Goal: Information Seeking & Learning: Learn about a topic

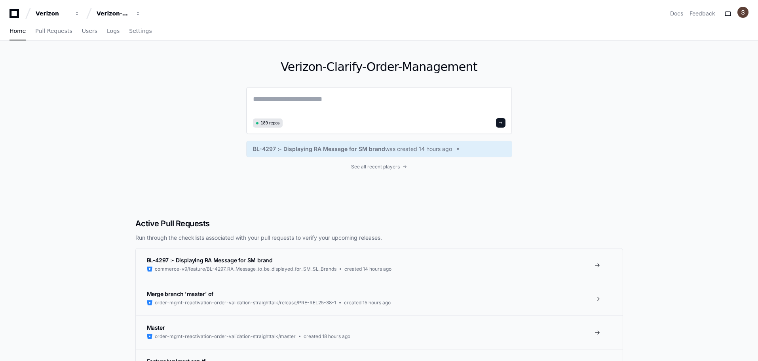
click at [278, 116] on textarea at bounding box center [379, 104] width 252 height 22
paste textarea "**********"
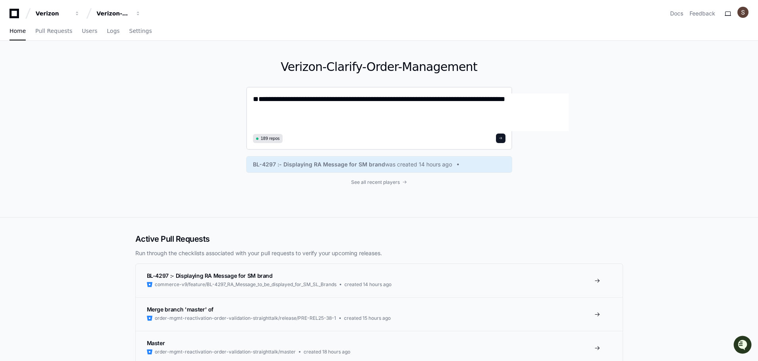
type textarea "**********"
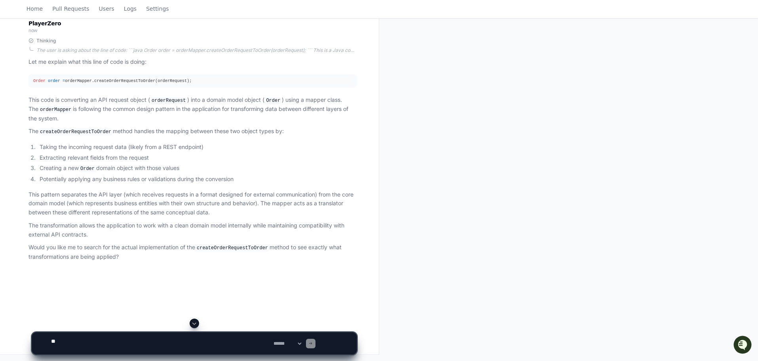
scroll to position [214, 0]
click at [122, 339] on textarea at bounding box center [160, 343] width 222 height 22
paste textarea "**********"
click at [222, 337] on textarea at bounding box center [160, 343] width 222 height 22
type textarea "**********"
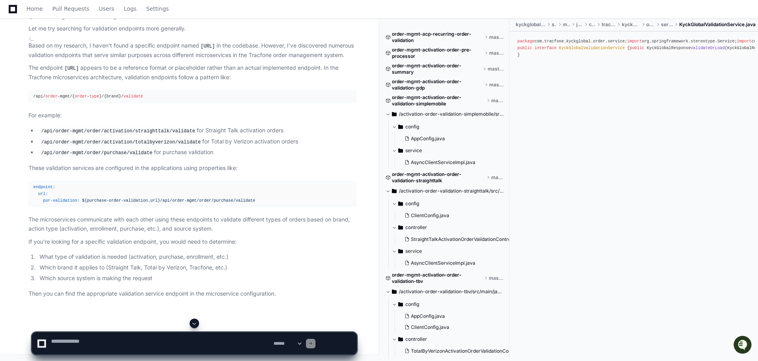
scroll to position [721, 0]
click at [143, 99] on span "validate" at bounding box center [132, 96] width 19 height 5
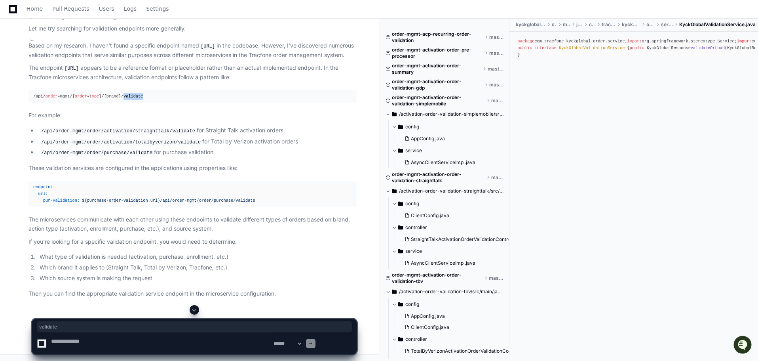
click at [143, 99] on span "validate" at bounding box center [132, 96] width 19 height 5
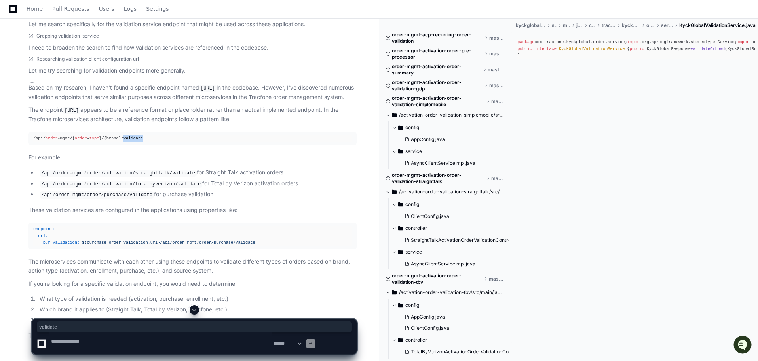
scroll to position [552, 0]
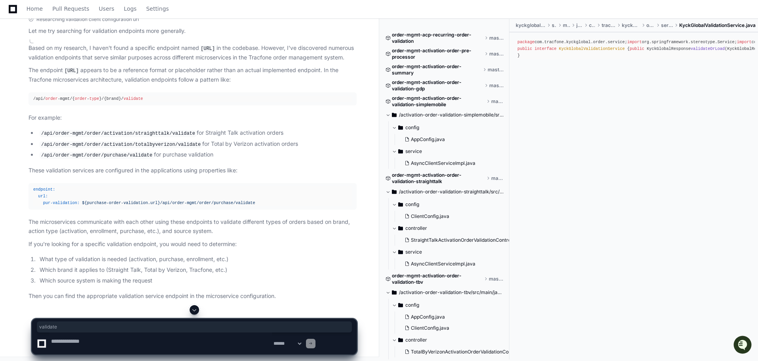
click at [116, 344] on textarea at bounding box center [160, 343] width 222 height 22
type textarea "*"
type textarea "**********"
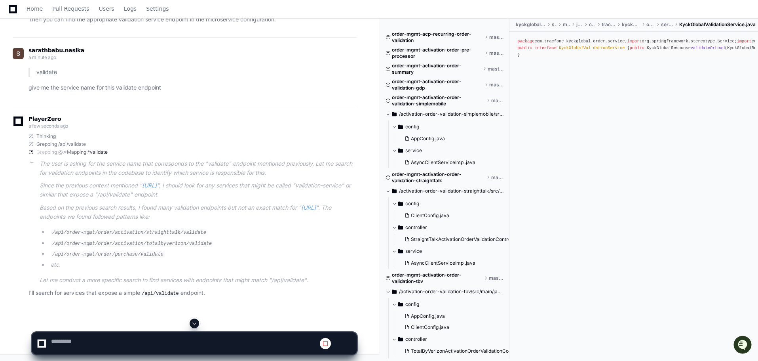
scroll to position [1249, 0]
click at [250, 249] on li "/api/order-mgmt/order/purchase/validate" at bounding box center [202, 253] width 308 height 9
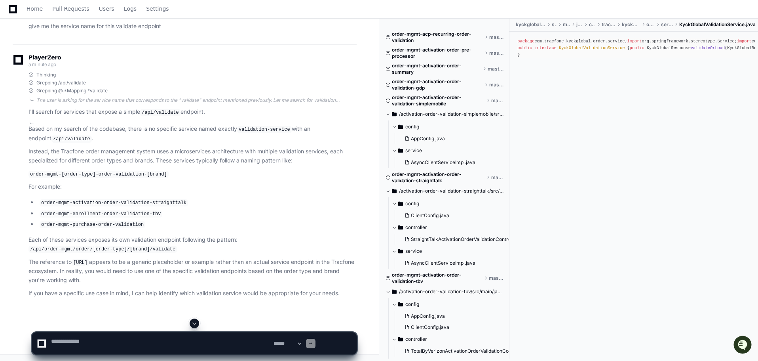
scroll to position [1312, 0]
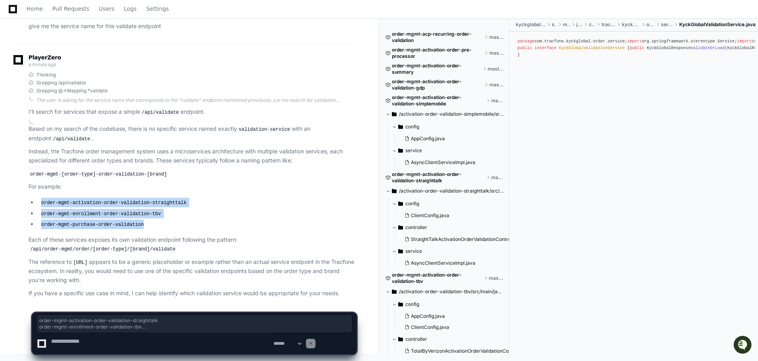
drag, startPoint x: 175, startPoint y: 168, endPoint x: 49, endPoint y: 143, distance: 128.3
click at [49, 197] on ul "order-mgmt-activation-order-validation-straighttalk order-mgmt-enrollment-order…" at bounding box center [192, 212] width 328 height 31
click at [232, 197] on li "order-mgmt-activation-order-validation-straighttalk" at bounding box center [196, 201] width 319 height 9
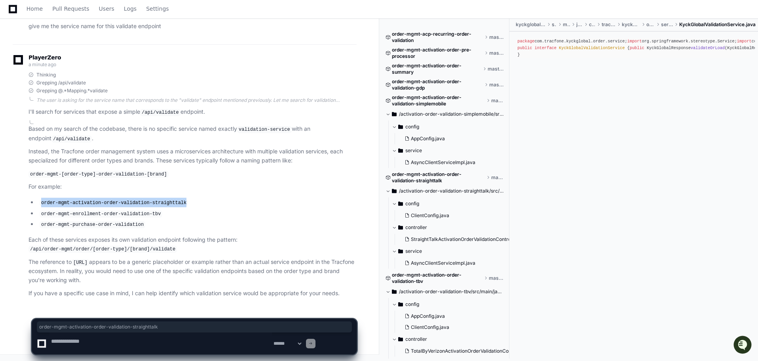
drag, startPoint x: 240, startPoint y: 142, endPoint x: 51, endPoint y: 142, distance: 188.8
click at [51, 197] on li "order-mgmt-activation-order-validation-straighttalk" at bounding box center [196, 201] width 319 height 9
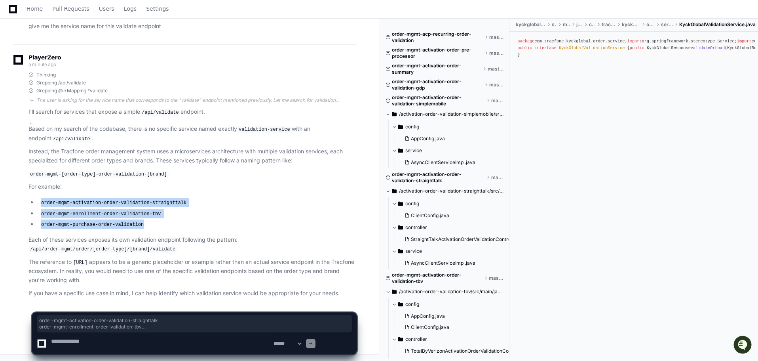
drag, startPoint x: 178, startPoint y: 170, endPoint x: 50, endPoint y: 144, distance: 130.1
click at [50, 197] on ul "order-mgmt-activation-order-validation-straighttalk order-mgmt-enrollment-order…" at bounding box center [192, 212] width 328 height 31
copy ul "order-mgmt-activation-order-validation-straighttalk order-mgmt-enrollment-order…"
click at [251, 207] on li "order-mgmt-activation-order-validation-straighttalk" at bounding box center [196, 201] width 319 height 9
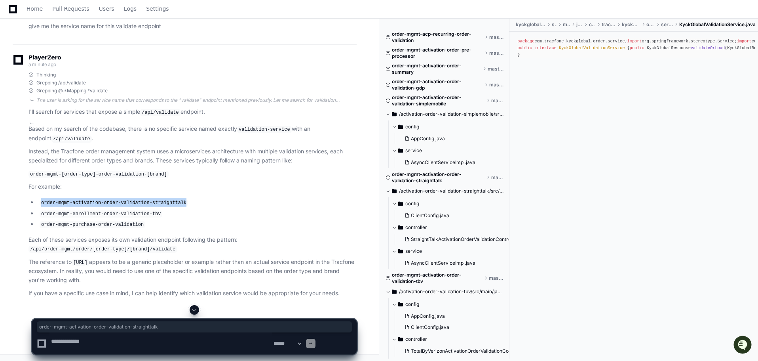
drag, startPoint x: 147, startPoint y: 221, endPoint x: 53, endPoint y: 221, distance: 94.2
click at [53, 207] on li "order-mgmt-activation-order-validation-straighttalk" at bounding box center [196, 201] width 319 height 9
click at [462, 242] on span "StraightTalkActivationOrderValidationController.java" at bounding box center [470, 239] width 118 height 6
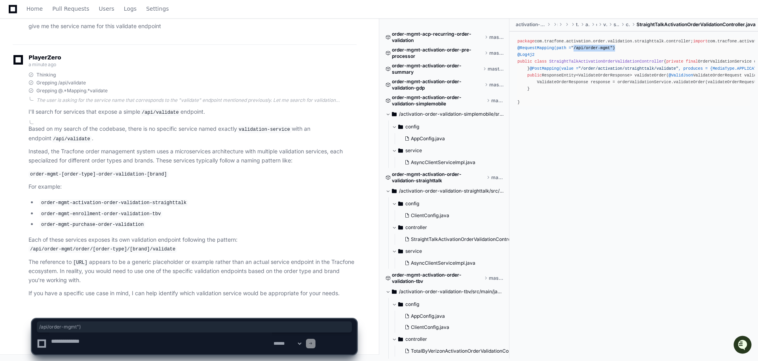
drag, startPoint x: 589, startPoint y: 201, endPoint x: 645, endPoint y: 201, distance: 56.6
click at [645, 106] on div "package com.tracfone.activation.order.validation.straighttalk.controller; impor…" at bounding box center [633, 72] width 233 height 68
click at [390, 116] on span at bounding box center [387, 114] width 5 height 5
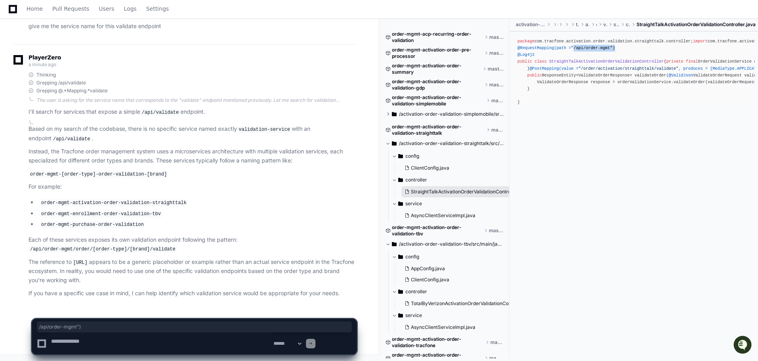
click at [467, 195] on span "StraightTalkActivationOrderValidationController.java" at bounding box center [470, 191] width 118 height 6
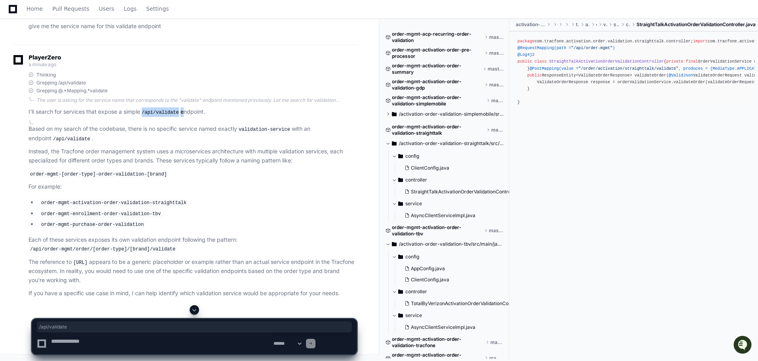
drag, startPoint x: 182, startPoint y: 60, endPoint x: 228, endPoint y: 60, distance: 45.5
click at [228, 107] on p "I'll search for services that expose a simple /api/validate endpoint." at bounding box center [192, 111] width 328 height 9
drag, startPoint x: 100, startPoint y: 200, endPoint x: 196, endPoint y: 200, distance: 95.8
click at [177, 245] on code "/api/order-mgmt/order/[order-type]/[brand]/validate" at bounding box center [102, 248] width 148 height 7
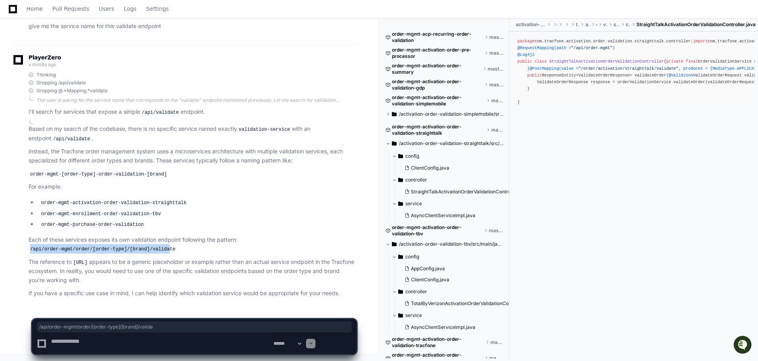
click at [163, 245] on code "/api/order-mgmt/order/[order-type]/[brand]/validate" at bounding box center [102, 248] width 148 height 7
click at [177, 245] on code "/api/order-mgmt/order/[order-type]/[brand]/validate" at bounding box center [102, 248] width 148 height 7
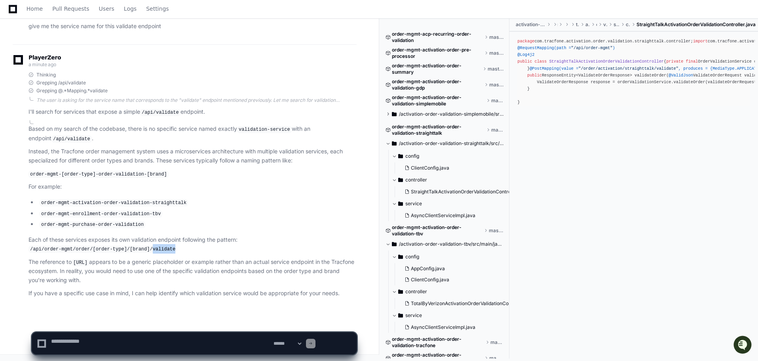
click at [177, 245] on code "/api/order-mgmt/order/[order-type]/[brand]/validate" at bounding box center [102, 248] width 148 height 7
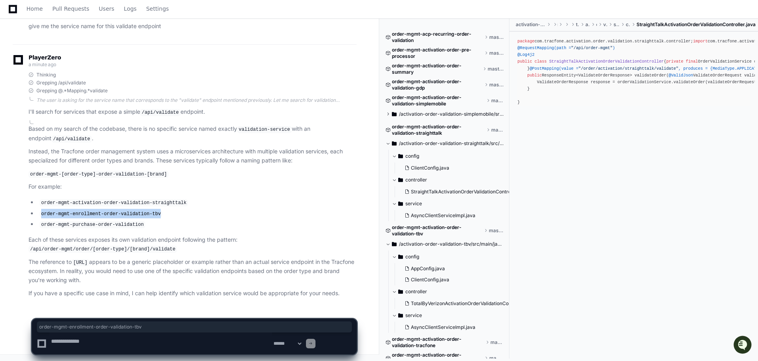
drag, startPoint x: 52, startPoint y: 155, endPoint x: 195, endPoint y: 156, distance: 143.3
click at [195, 209] on li "order-mgmt-enrollment-order-validation-tbv" at bounding box center [196, 213] width 319 height 9
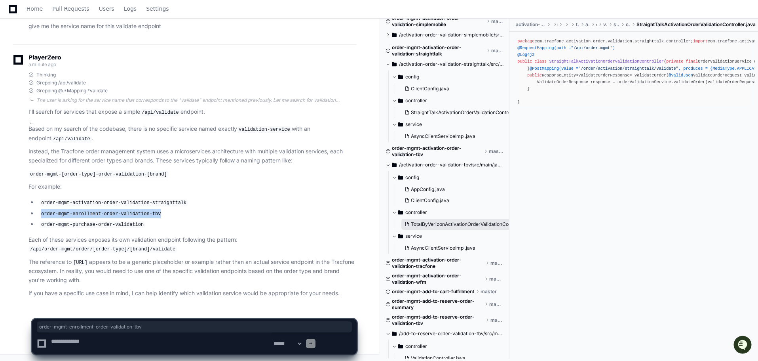
click at [452, 227] on span "TotalByVerizonActivationOrderValidationController.java" at bounding box center [473, 224] width 124 height 6
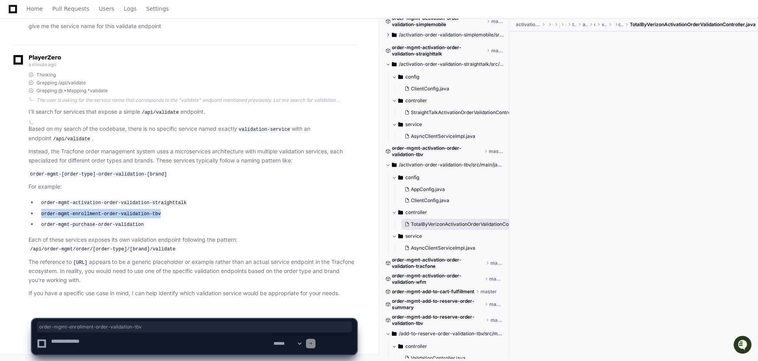
scroll to position [0, 0]
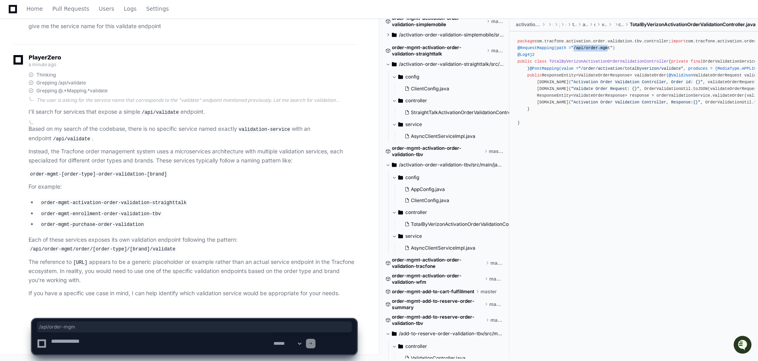
drag, startPoint x: 589, startPoint y: 192, endPoint x: 629, endPoint y: 192, distance: 40.4
click at [613, 50] on span ""/api/order-mgmt"" at bounding box center [592, 48] width 42 height 5
drag, startPoint x: 595, startPoint y: 275, endPoint x: 710, endPoint y: 275, distance: 114.4
click at [683, 70] on span ""/order/activation/totalbyverizon/validate"" at bounding box center [630, 68] width 105 height 5
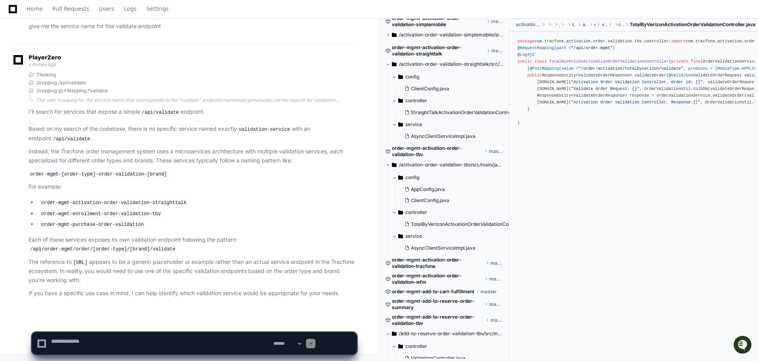
click at [447, 323] on div at bounding box center [471, 339] width 185 height 42
click at [486, 322] on div at bounding box center [471, 339] width 185 height 42
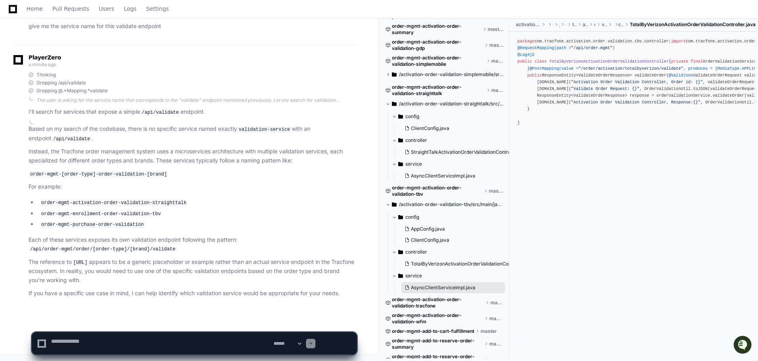
scroll to position [0, 0]
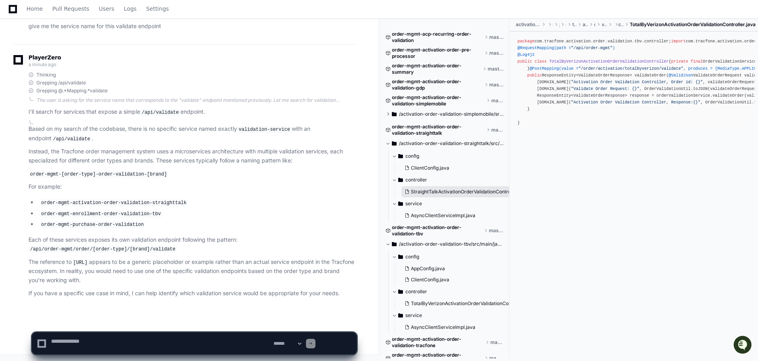
click at [459, 195] on span "StraightTalkActivationOrderValidationController.java" at bounding box center [470, 191] width 118 height 6
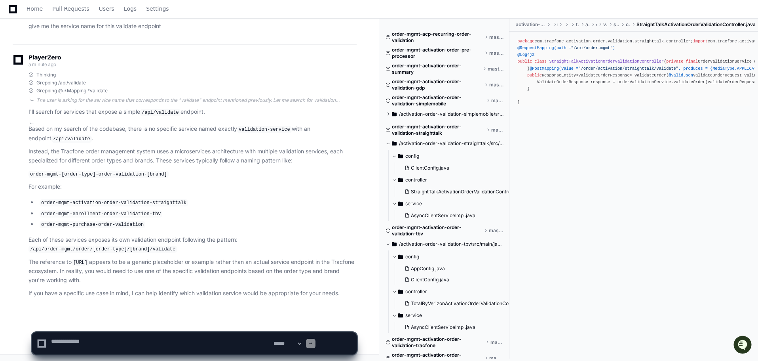
scroll to position [24, 0]
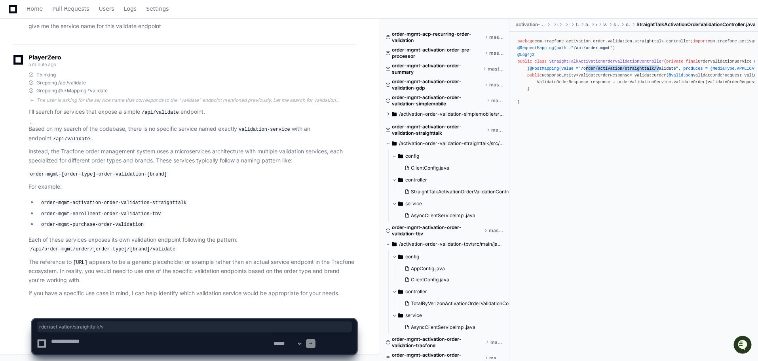
drag, startPoint x: 599, startPoint y: 262, endPoint x: 683, endPoint y: 258, distance: 83.6
click at [678, 70] on span ""/order/activation/straighttalk/validate"" at bounding box center [628, 68] width 100 height 5
click at [99, 343] on textarea at bounding box center [160, 343] width 222 height 22
paste textarea "**********"
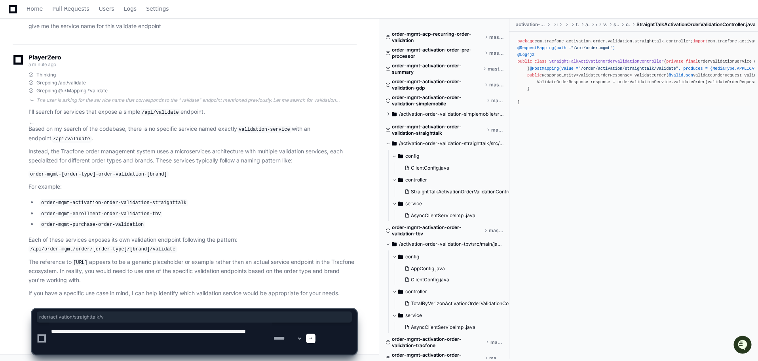
drag, startPoint x: 256, startPoint y: 332, endPoint x: 272, endPoint y: 332, distance: 16.2
click at [272, 332] on textarea at bounding box center [160, 338] width 222 height 32
click at [175, 342] on textarea at bounding box center [160, 338] width 222 height 32
type textarea "**********"
click at [313, 336] on span at bounding box center [311, 338] width 4 height 4
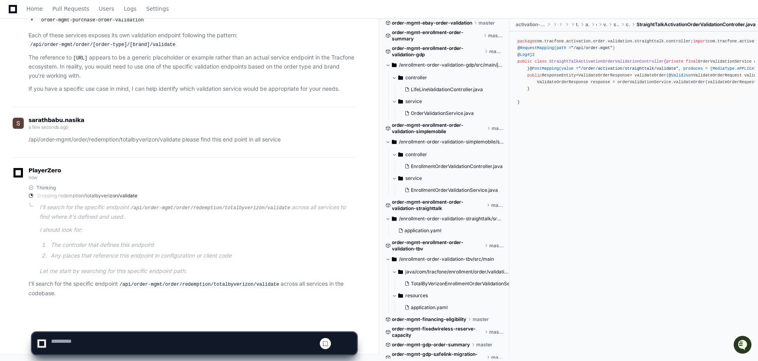
scroll to position [633, 0]
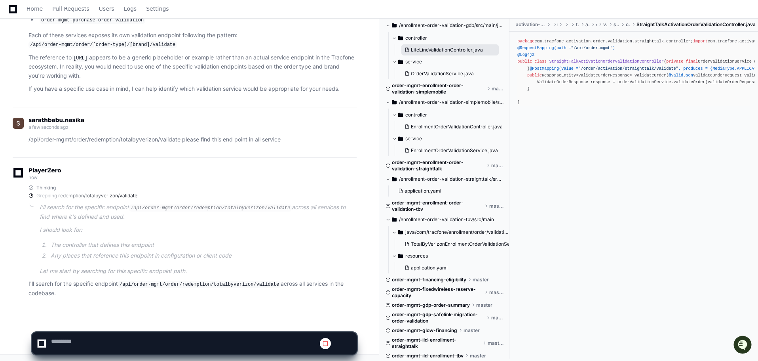
click at [461, 53] on span "LifeLineValidationController.java" at bounding box center [447, 50] width 72 height 6
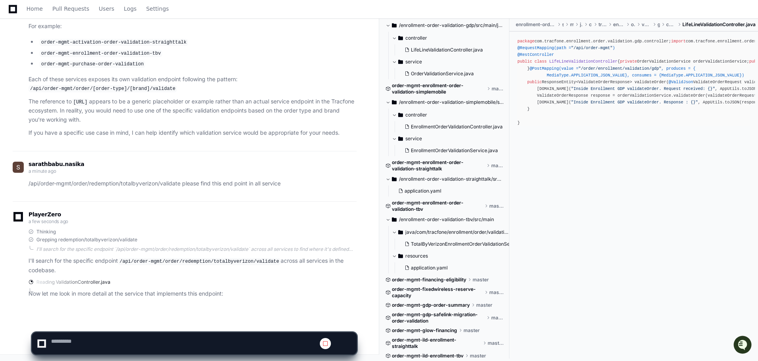
scroll to position [792, 0]
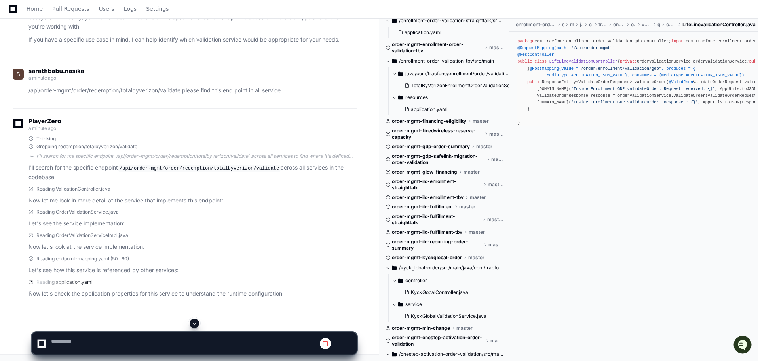
click at [280, 249] on p "Now let's look at the service implementation:" at bounding box center [192, 246] width 328 height 9
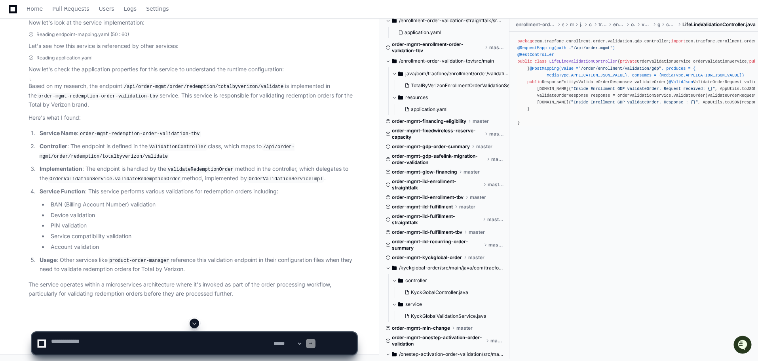
scroll to position [1760, 0]
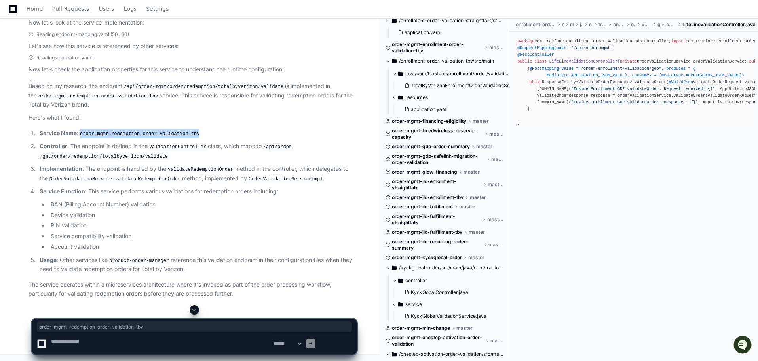
drag, startPoint x: 104, startPoint y: 243, endPoint x: 239, endPoint y: 243, distance: 135.7
click at [201, 137] on code "order-mgmt-redemption-order-validation-tbv" at bounding box center [139, 133] width 123 height 7
copy code "order-mgmt-redemption-order-validation-tbv"
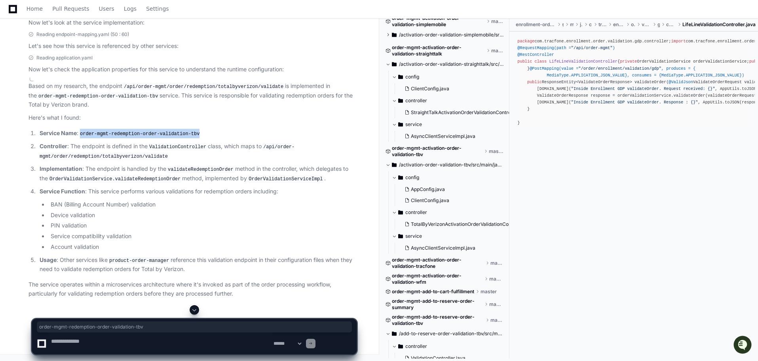
scroll to position [0, 0]
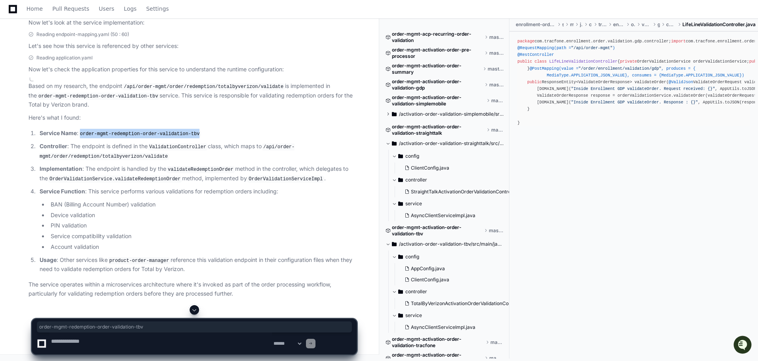
drag, startPoint x: 104, startPoint y: 243, endPoint x: 240, endPoint y: 244, distance: 136.5
click at [201, 137] on code "order-mgmt-redemption-order-validation-tbv" at bounding box center [139, 133] width 123 height 7
click at [208, 150] on code "ValidationController" at bounding box center [178, 146] width 60 height 7
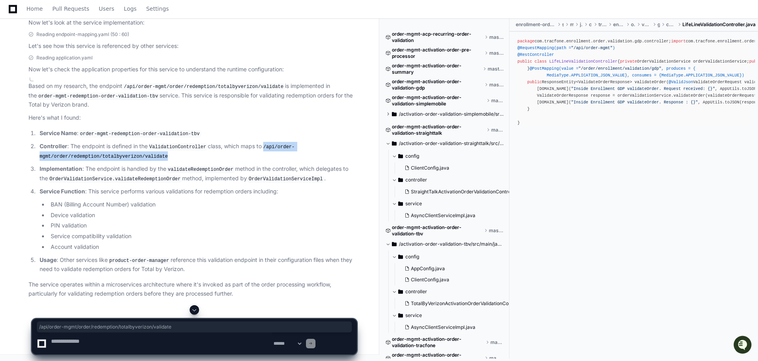
drag, startPoint x: 50, startPoint y: 191, endPoint x: 242, endPoint y: 191, distance: 191.6
click at [242, 160] on p "Controller : The endpoint is defined in the ValidationController class, which m…" at bounding box center [198, 151] width 317 height 19
click at [203, 150] on code "ValidationController" at bounding box center [178, 146] width 60 height 7
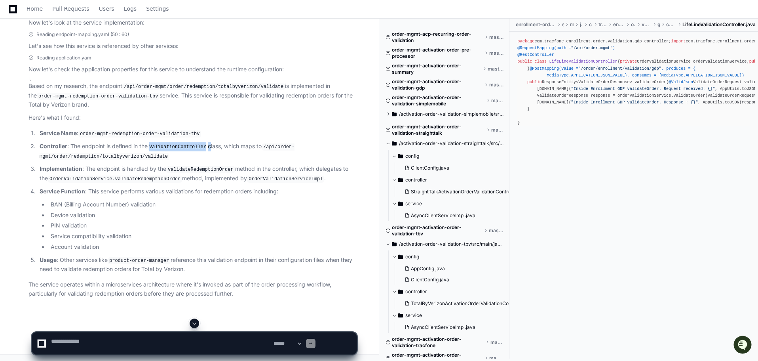
click at [203, 150] on code "ValidationController" at bounding box center [178, 146] width 60 height 7
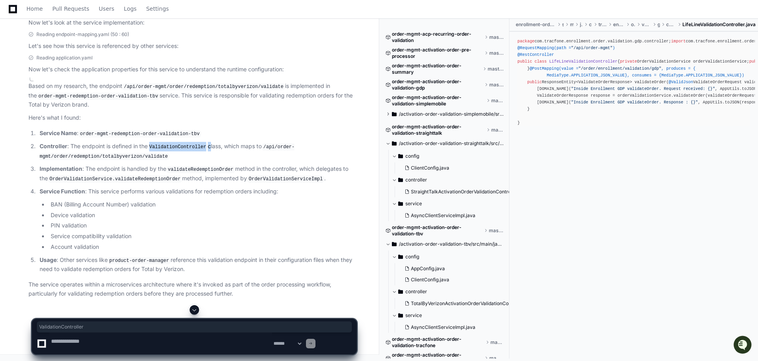
click at [390, 146] on span at bounding box center [387, 143] width 5 height 5
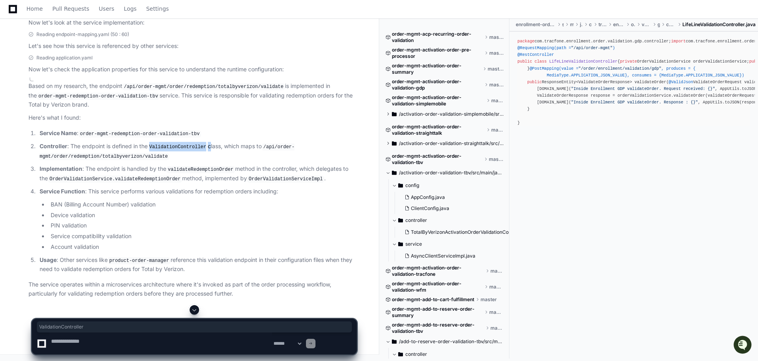
click at [389, 175] on span at bounding box center [387, 172] width 5 height 5
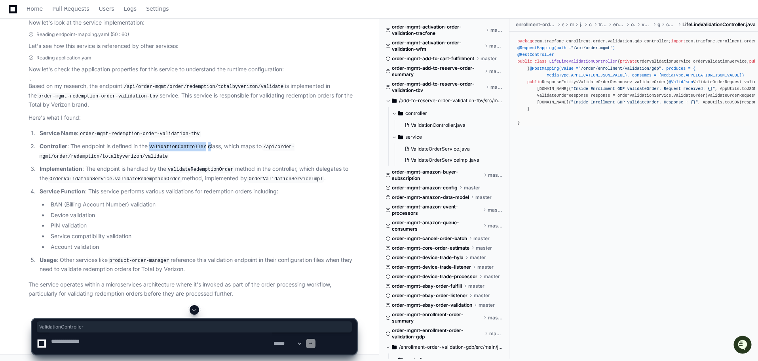
scroll to position [237, 0]
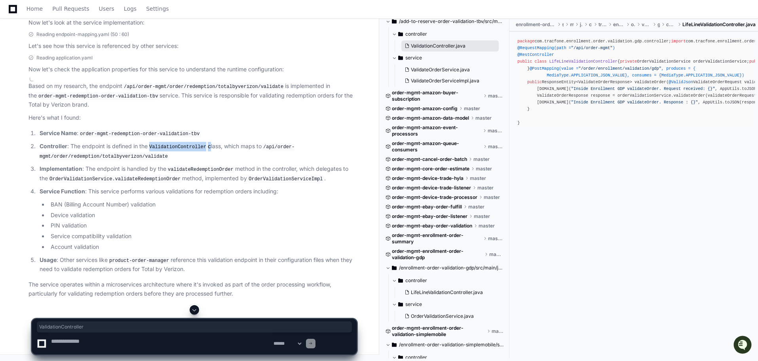
click at [456, 49] on span "ValidationController.java" at bounding box center [438, 46] width 55 height 6
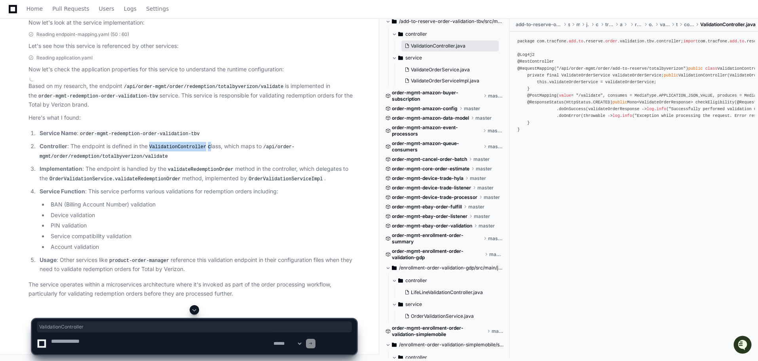
click at [453, 49] on span "ValidationController.java" at bounding box center [438, 46] width 55 height 6
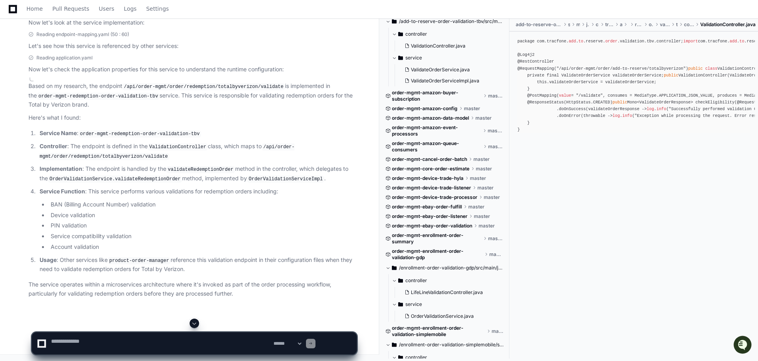
click at [286, 154] on article "Based on my research, the endpoint /api/order-mgmt/order/redemption/totalbyveri…" at bounding box center [192, 190] width 328 height 216
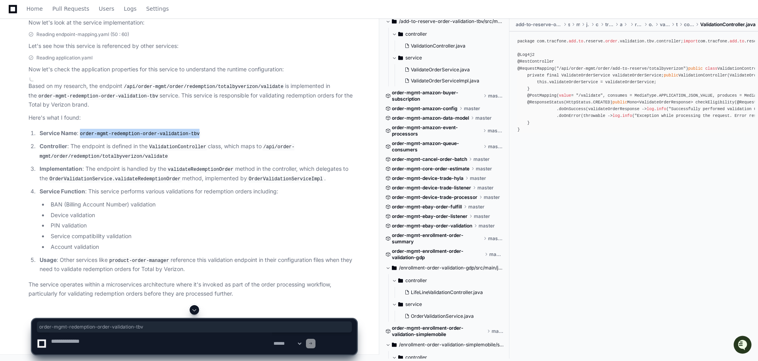
drag, startPoint x: 103, startPoint y: 166, endPoint x: 245, endPoint y: 162, distance: 141.7
click at [245, 138] on p "Service Name : order-mgmt-redemption-order-validation-tbv" at bounding box center [198, 133] width 317 height 9
copy code "order-mgmt-redemption-order-validation-tbv"
click at [259, 138] on p "Service Name : order-mgmt-redemption-order-validation-tbv" at bounding box center [198, 133] width 317 height 9
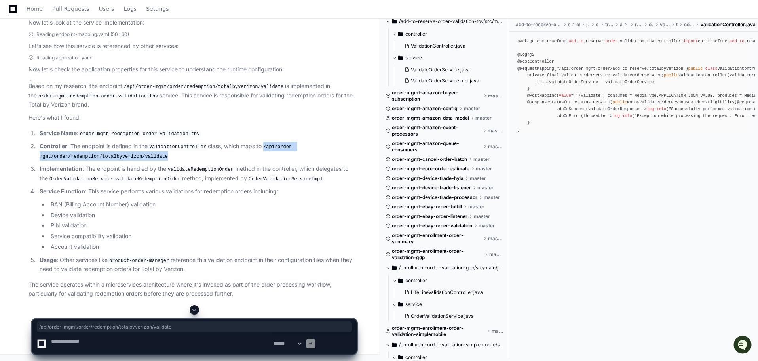
drag, startPoint x: 47, startPoint y: 190, endPoint x: 239, endPoint y: 190, distance: 191.9
click at [239, 160] on li "Controller : The endpoint is defined in the ValidationController class, which m…" at bounding box center [196, 151] width 319 height 19
copy code "/api/order-mgmt/order/redemption/totalbyverizon/validate"
click at [115, 342] on textarea at bounding box center [160, 343] width 222 height 22
paste textarea "**********"
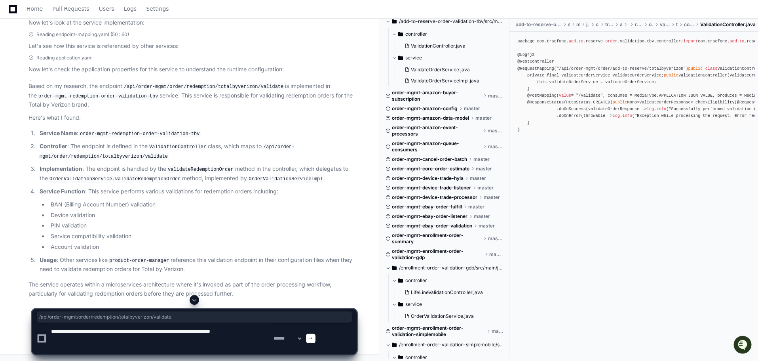
type textarea "**********"
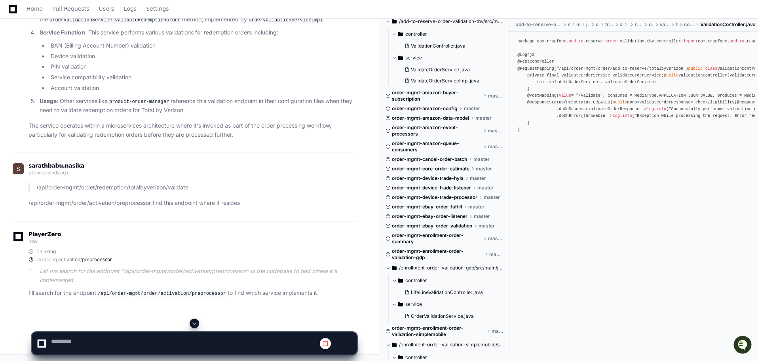
scroll to position [2161, 0]
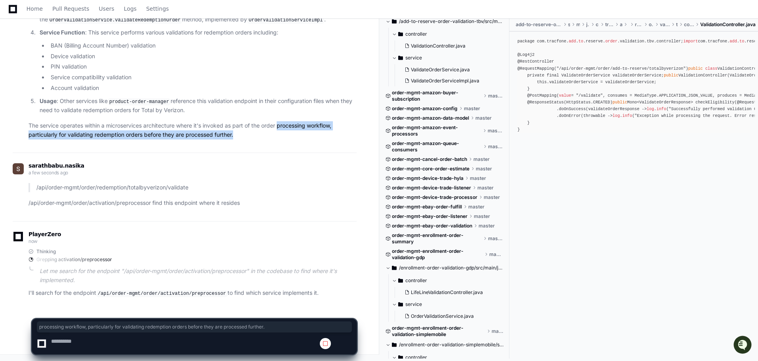
drag, startPoint x: 93, startPoint y: 74, endPoint x: 21, endPoint y: 47, distance: 76.4
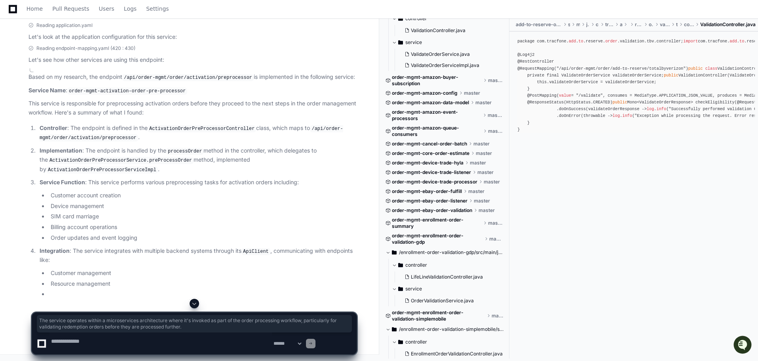
scroll to position [2539, 0]
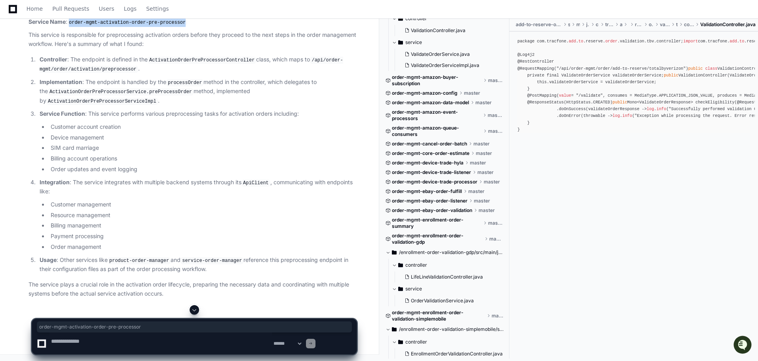
drag, startPoint x: 88, startPoint y: 77, endPoint x: 222, endPoint y: 77, distance: 133.8
click at [187, 26] on code "order-mgmt-activation-order-pre-processor" at bounding box center [127, 22] width 120 height 7
copy code "order-mgmt-activation-order-pre-processor"
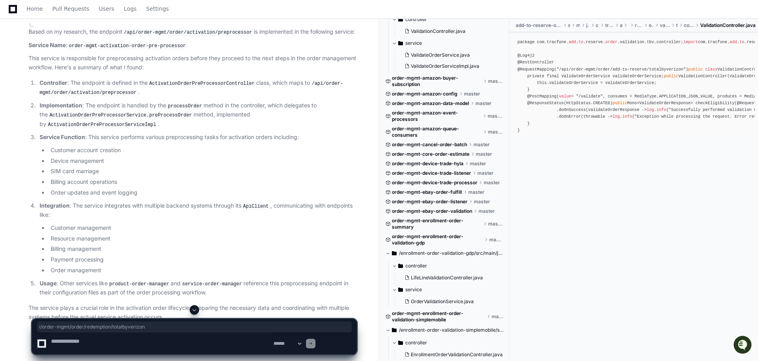
drag, startPoint x: 60, startPoint y: 129, endPoint x: 204, endPoint y: 128, distance: 144.1
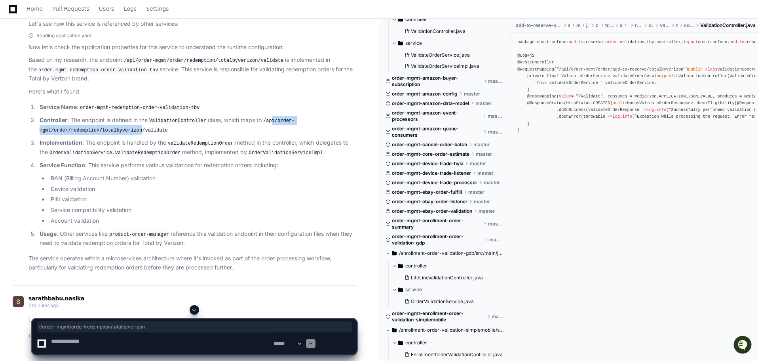
scroll to position [1342, 0]
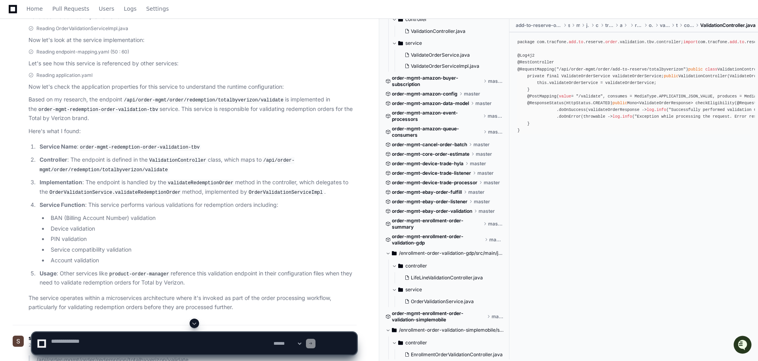
drag, startPoint x: 113, startPoint y: 167, endPoint x: 173, endPoint y: 164, distance: 60.6
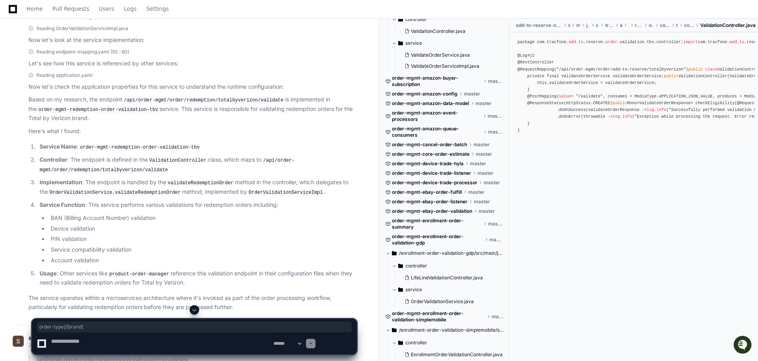
scroll to position [1262, 0]
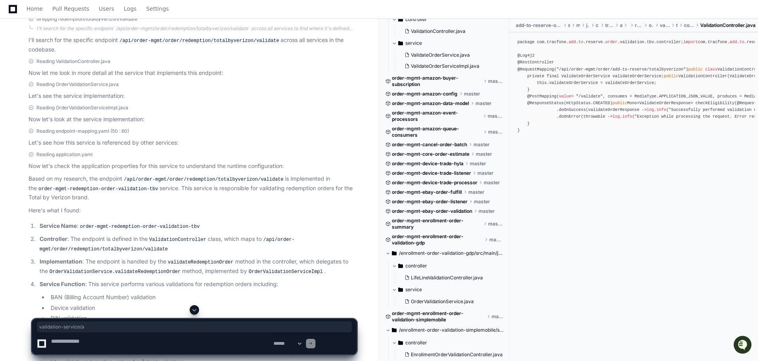
drag, startPoint x: 117, startPoint y: 263, endPoint x: 181, endPoint y: 263, distance: 64.1
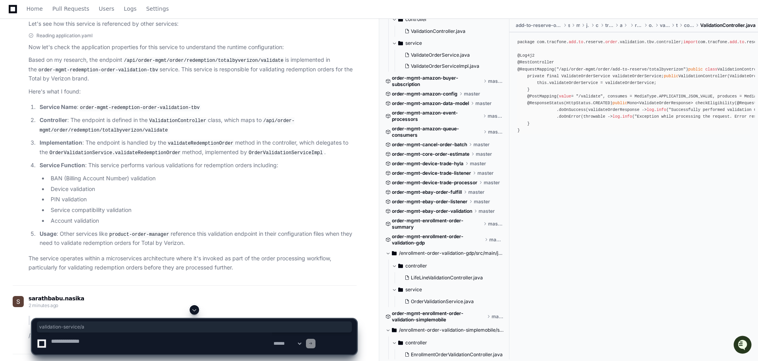
scroll to position [1500, 0]
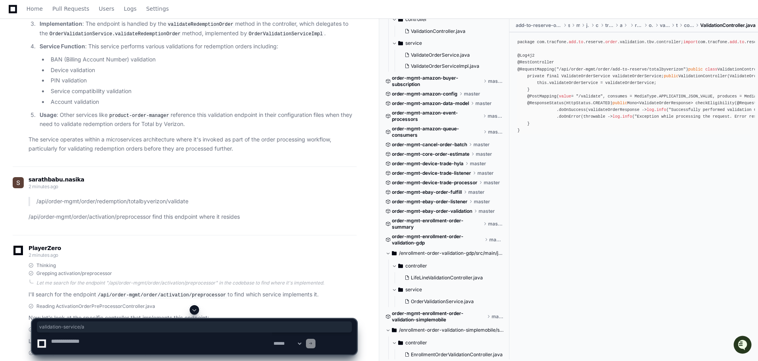
click at [132, 340] on textarea at bounding box center [160, 343] width 222 height 22
paste textarea "**********"
click at [189, 342] on textarea at bounding box center [160, 343] width 222 height 22
type textarea "**********"
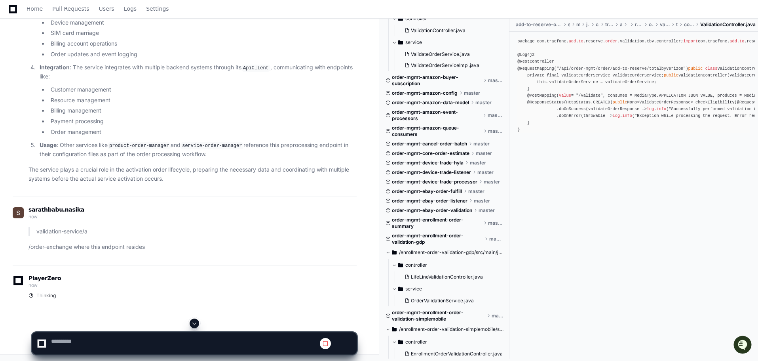
scroll to position [2687, 0]
click at [196, 320] on span at bounding box center [194, 323] width 6 height 6
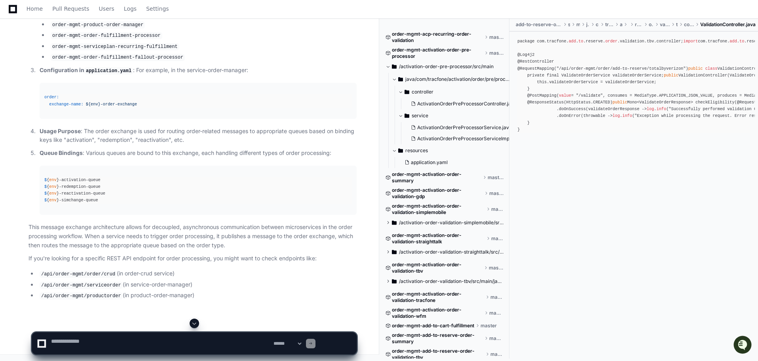
scroll to position [3279, 0]
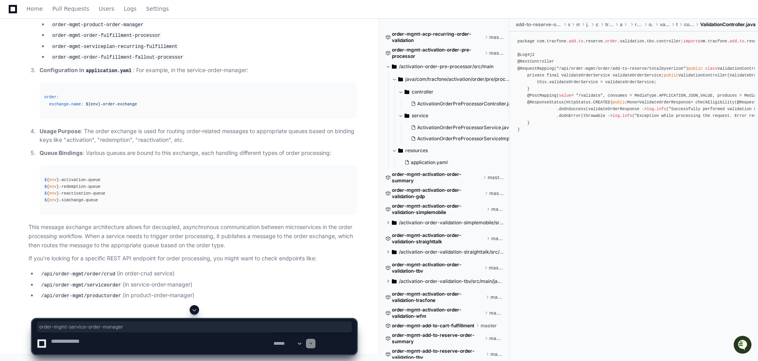
drag, startPoint x: 63, startPoint y: 133, endPoint x: 181, endPoint y: 135, distance: 117.6
click at [181, 18] on li "order-mgmt-service-order-manager" at bounding box center [202, 13] width 308 height 9
click at [271, 29] on li "order-mgmt-product-order-manager" at bounding box center [202, 24] width 308 height 9
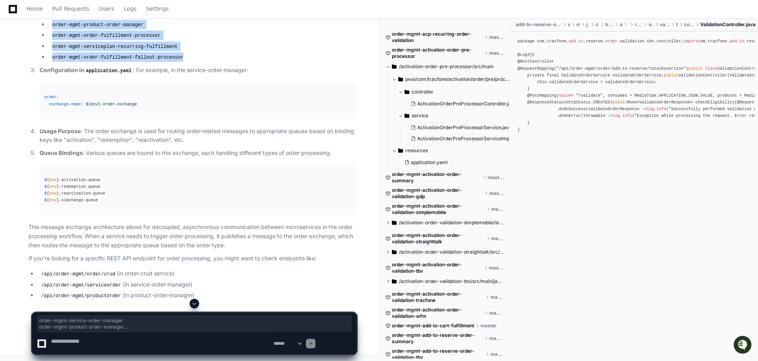
drag, startPoint x: 221, startPoint y: 186, endPoint x: 62, endPoint y: 136, distance: 167.0
click at [62, 62] on ul "order-mgmt-service-order-manager order-mgmt-product-order-manager order-mgmt-or…" at bounding box center [198, 35] width 317 height 53
copy ul "order-mgmt-service-order-manager order-mgmt-product-order-manager order-mgmt-or…"
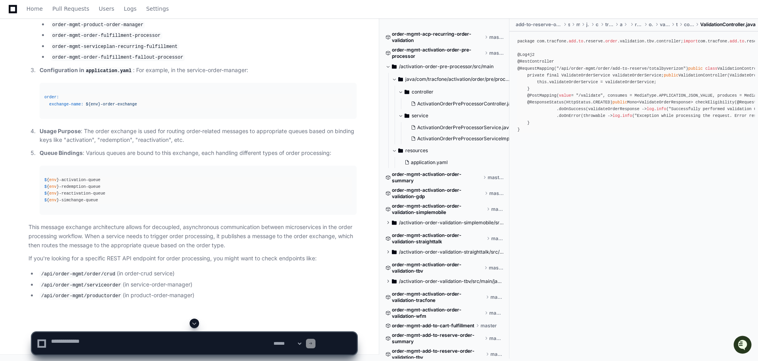
scroll to position [3240, 0]
click at [99, 340] on textarea at bounding box center [160, 343] width 222 height 22
paste textarea "**********"
type textarea "**********"
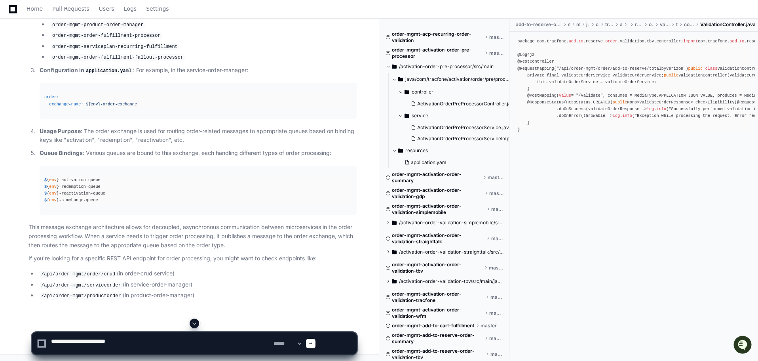
click at [197, 320] on span at bounding box center [194, 323] width 6 height 6
click at [196, 321] on span at bounding box center [194, 323] width 6 height 6
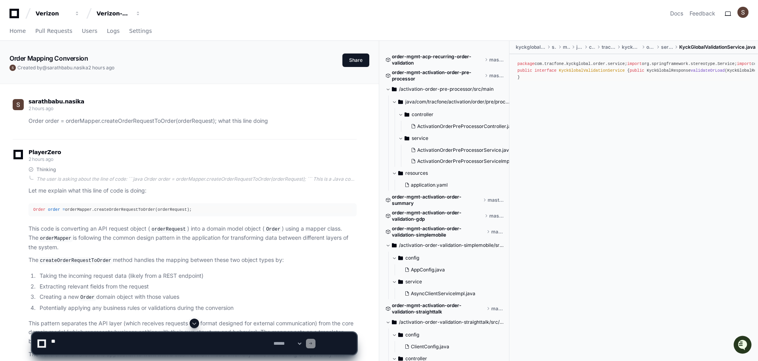
scroll to position [198, 0]
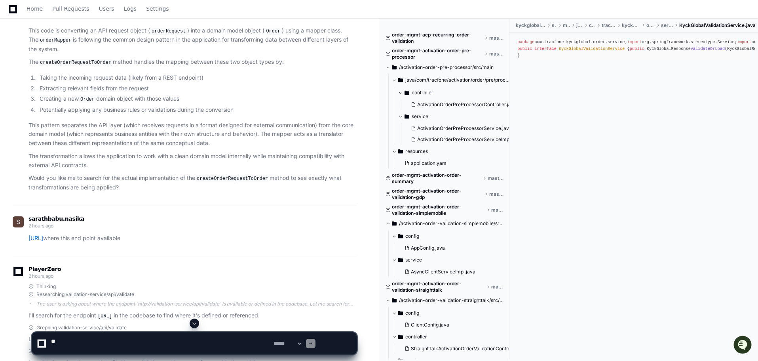
click at [197, 321] on span at bounding box center [194, 323] width 6 height 6
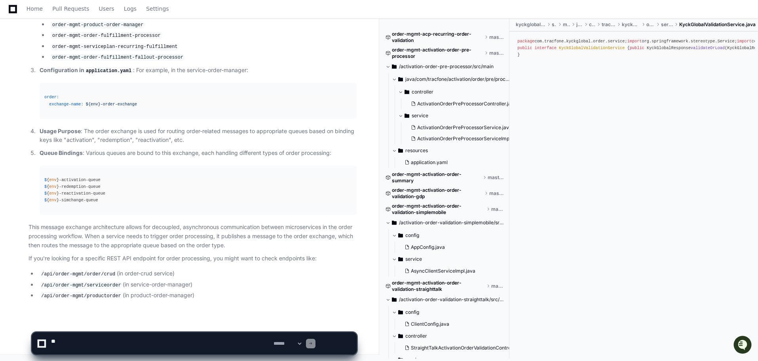
click at [85, 337] on textarea at bounding box center [160, 343] width 222 height 22
paste textarea "**********"
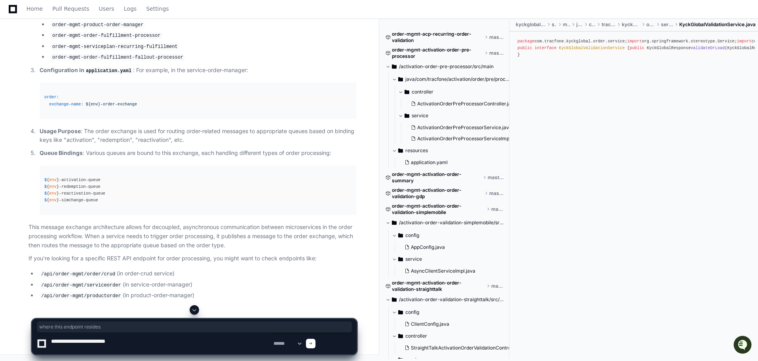
drag, startPoint x: 92, startPoint y: 156, endPoint x: 204, endPoint y: 155, distance: 111.6
copy p "where this endpoint resides"
click at [174, 338] on textarea at bounding box center [160, 343] width 222 height 22
paste textarea "**********"
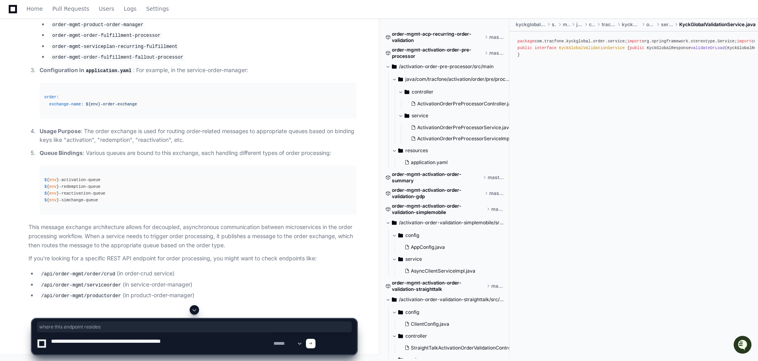
type textarea "**********"
click at [313, 342] on span at bounding box center [311, 343] width 4 height 4
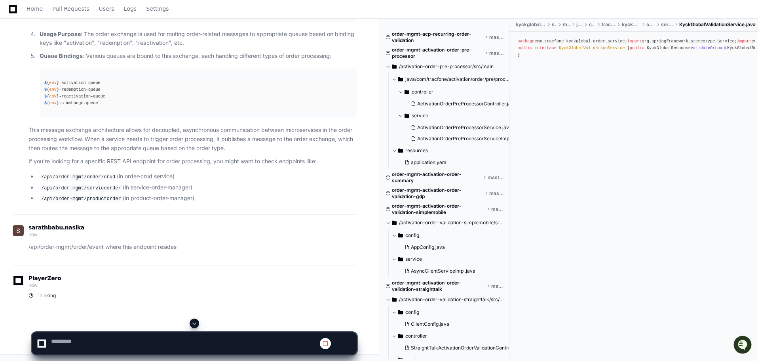
click at [195, 320] on span at bounding box center [194, 323] width 6 height 6
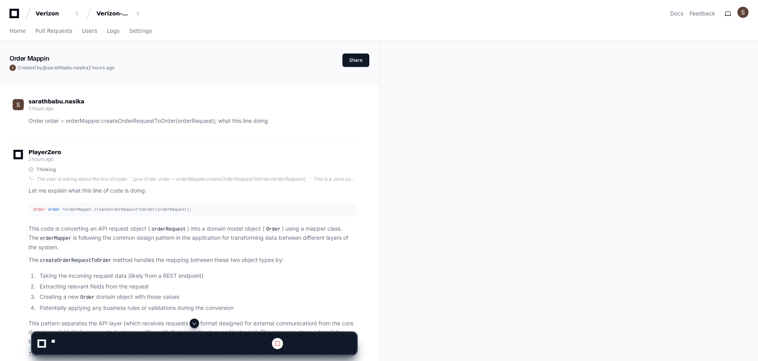
click at [197, 320] on span at bounding box center [194, 323] width 6 height 6
